Goal: Transaction & Acquisition: Obtain resource

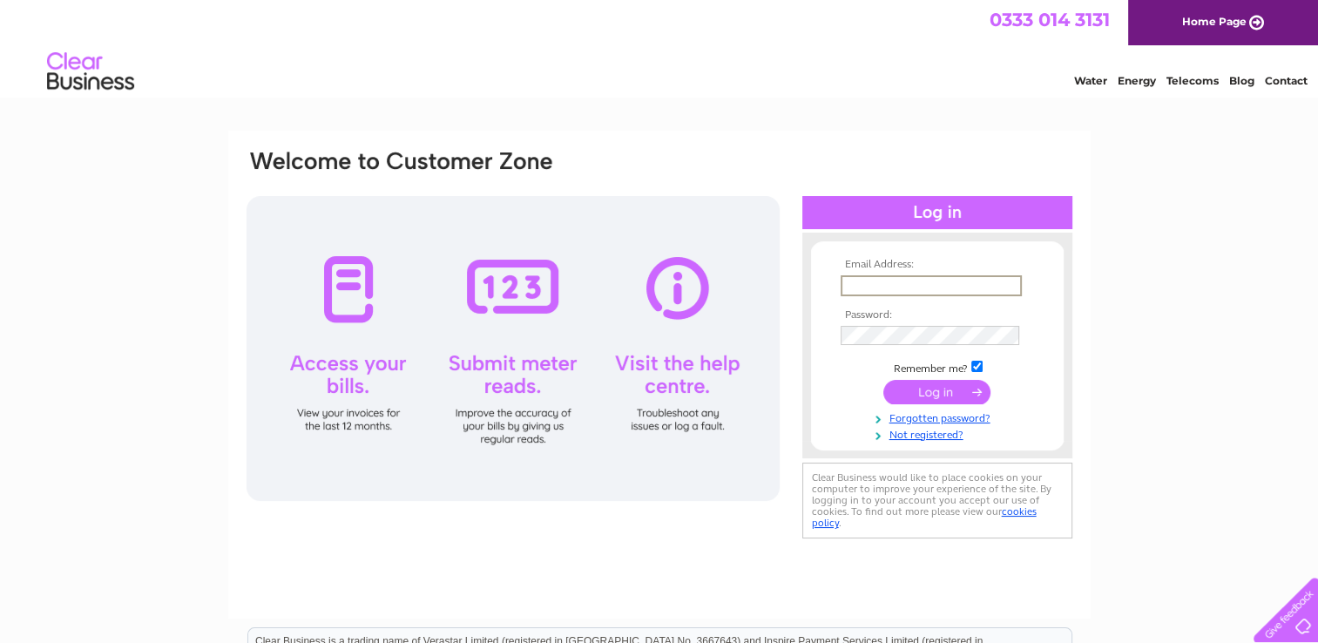
click at [865, 279] on input "text" at bounding box center [931, 285] width 181 height 21
type input "reception@north-alves-holiday-park.co.uk"
click at [938, 392] on input "submit" at bounding box center [936, 390] width 107 height 24
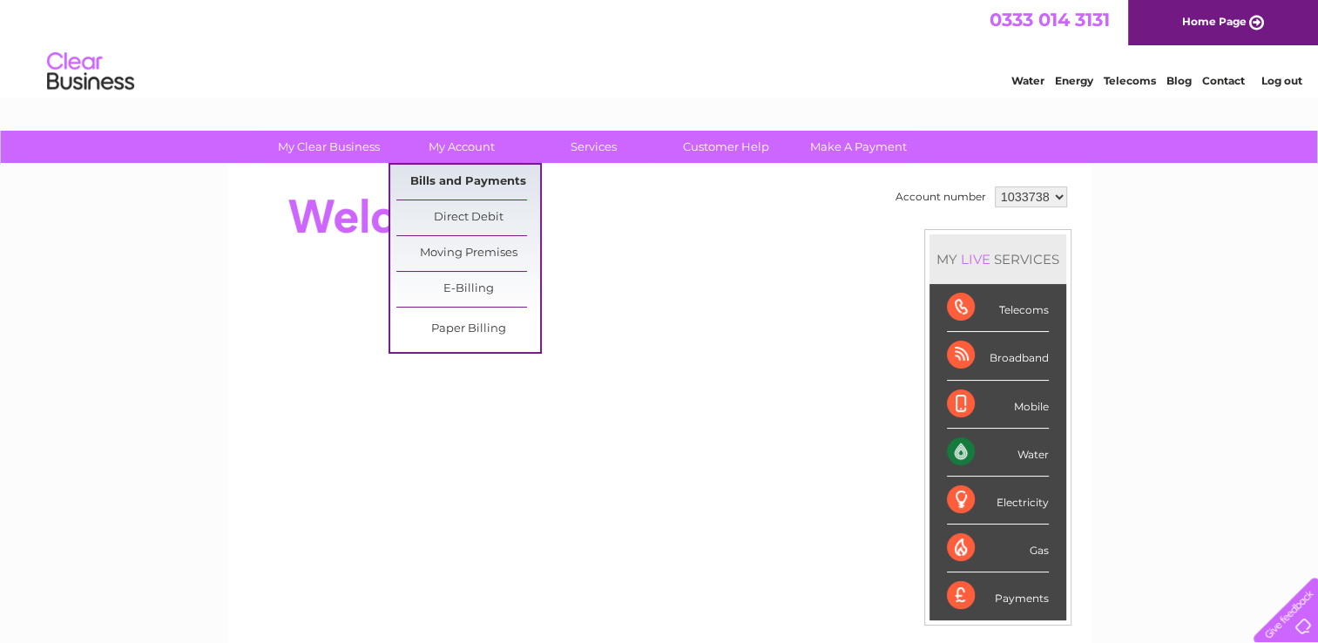
click at [427, 186] on link "Bills and Payments" at bounding box center [468, 182] width 144 height 35
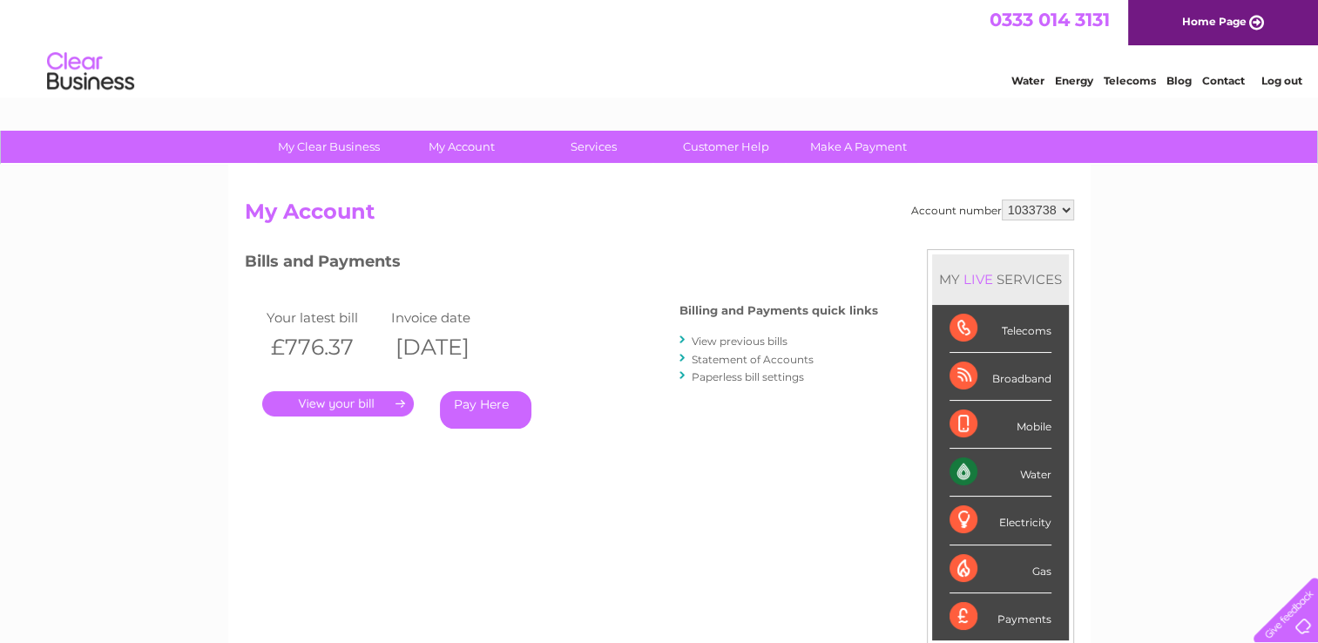
click at [361, 413] on link "." at bounding box center [338, 403] width 152 height 25
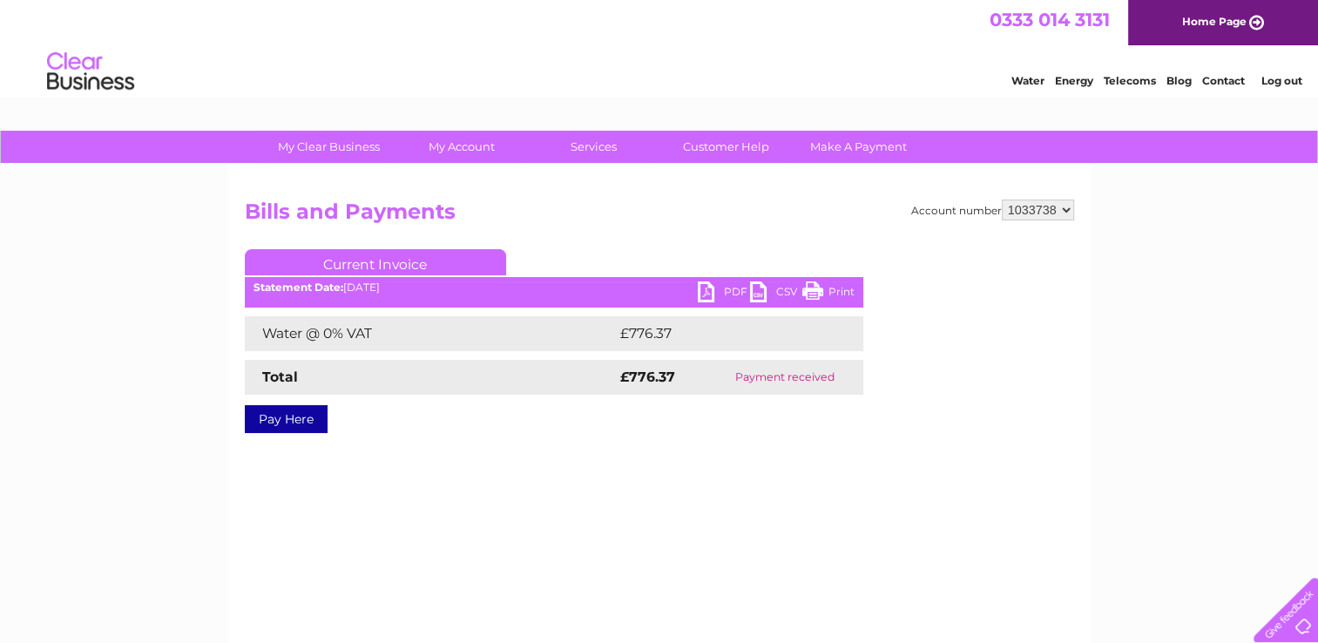
click at [707, 294] on link "PDF" at bounding box center [724, 293] width 52 height 25
